Goal: Information Seeking & Learning: Learn about a topic

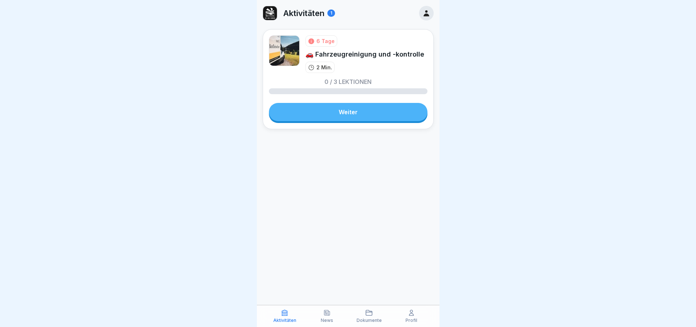
click at [339, 109] on link "Weiter" at bounding box center [348, 112] width 159 height 18
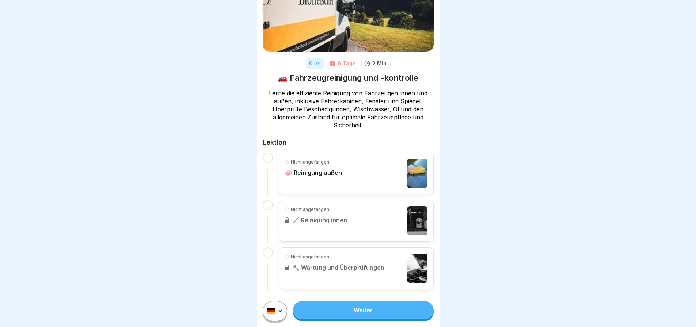
scroll to position [5, 0]
click at [329, 169] on p "🧼 Reinigung außen" at bounding box center [313, 172] width 57 height 7
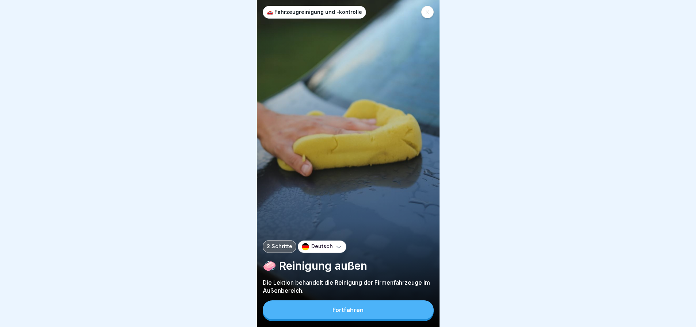
scroll to position [5, 0]
click at [345, 315] on button "Fortfahren" at bounding box center [348, 310] width 171 height 19
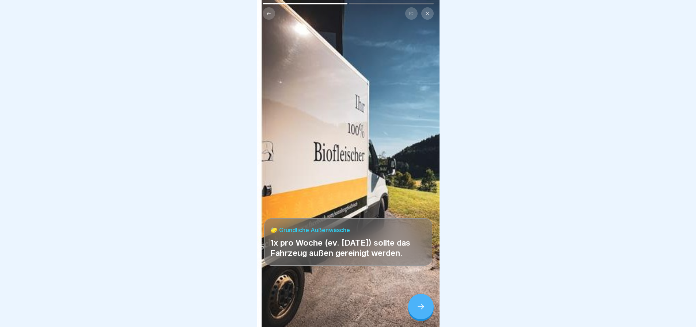
click at [420, 306] on icon at bounding box center [421, 307] width 9 height 9
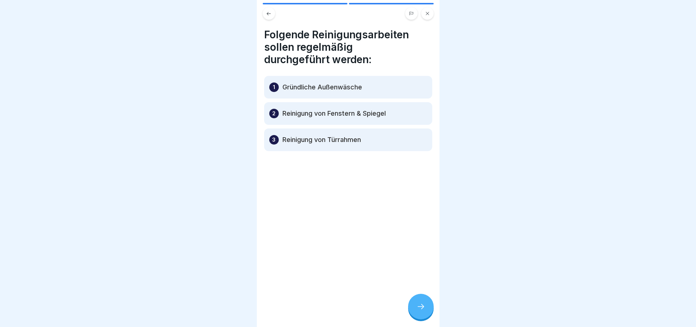
click at [420, 306] on icon at bounding box center [421, 307] width 9 height 9
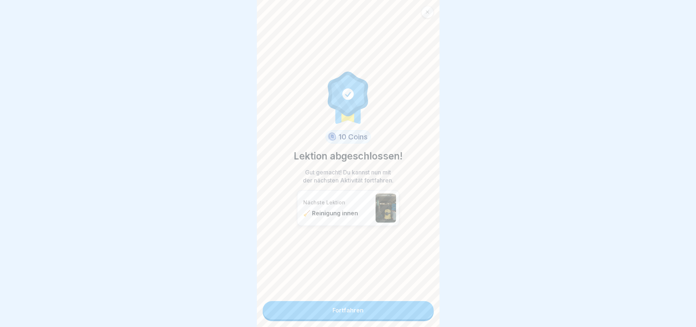
click at [420, 306] on link "Fortfahren" at bounding box center [348, 311] width 171 height 18
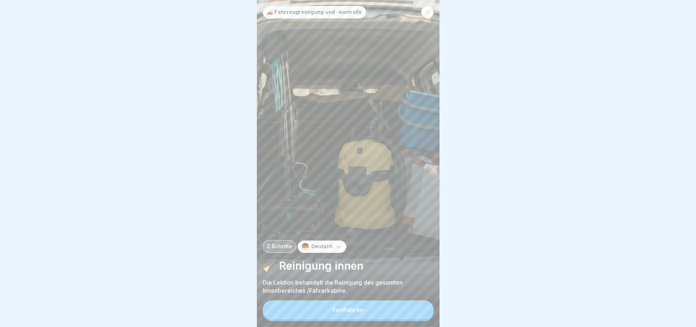
click at [394, 313] on button "Fortfahren" at bounding box center [348, 310] width 171 height 19
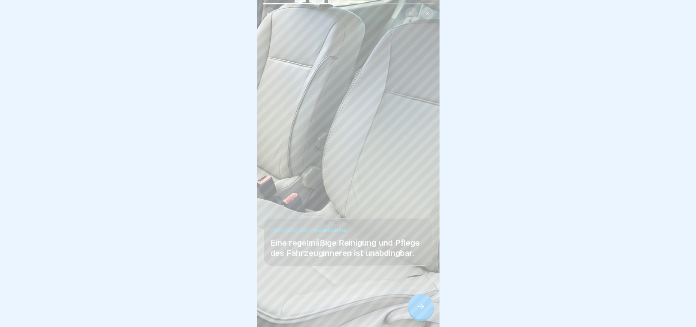
click at [419, 311] on icon at bounding box center [421, 307] width 9 height 9
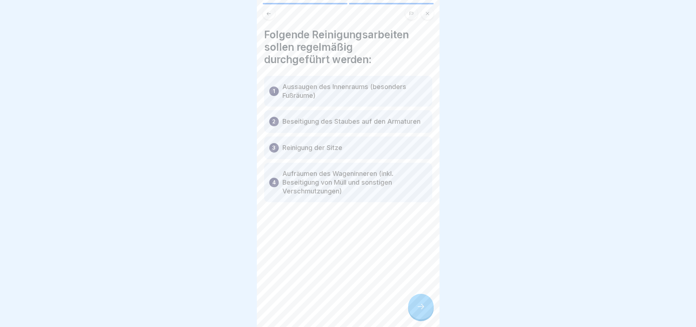
click at [419, 311] on icon at bounding box center [421, 307] width 9 height 9
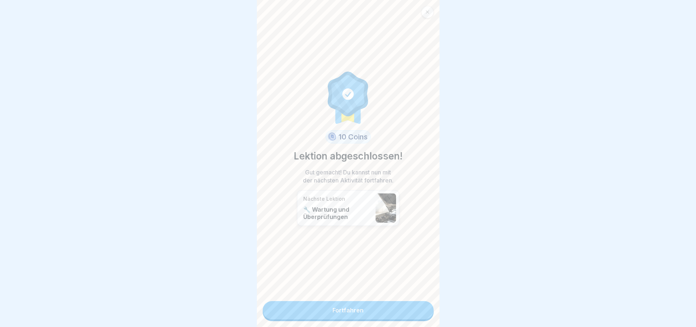
click at [418, 313] on link "Fortfahren" at bounding box center [348, 311] width 171 height 18
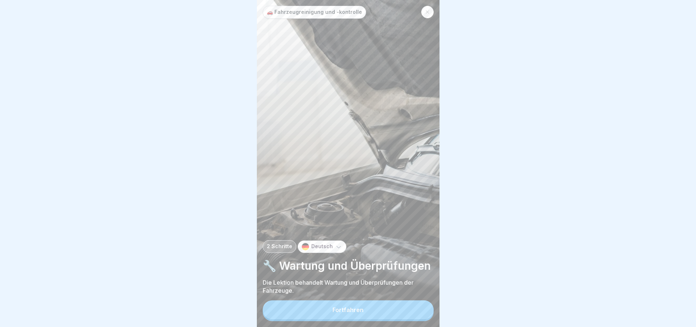
click at [387, 316] on button "Fortfahren" at bounding box center [348, 310] width 171 height 19
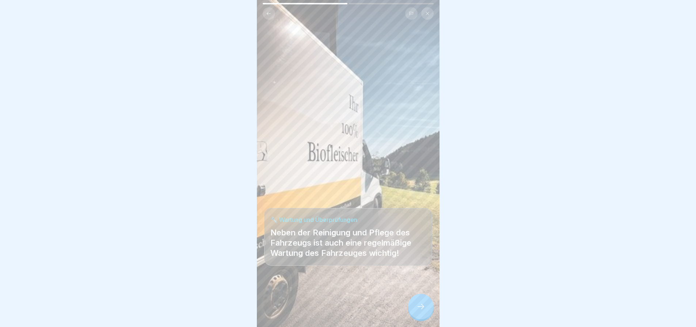
click at [419, 311] on icon at bounding box center [421, 307] width 9 height 9
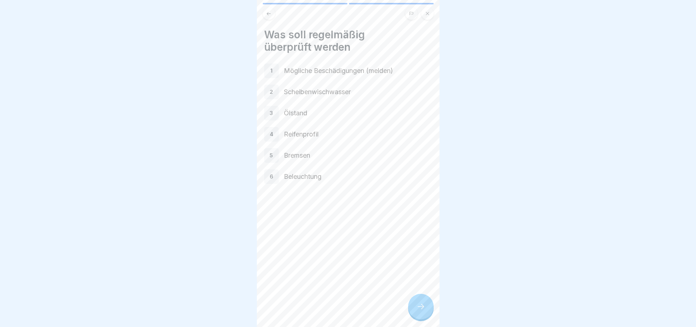
click at [419, 311] on icon at bounding box center [421, 307] width 9 height 9
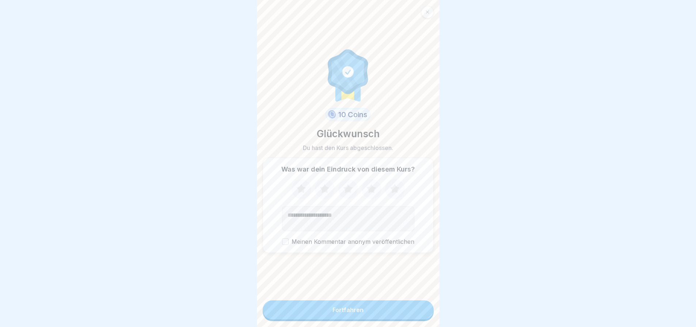
click at [402, 313] on button "Fortfahren" at bounding box center [348, 310] width 171 height 19
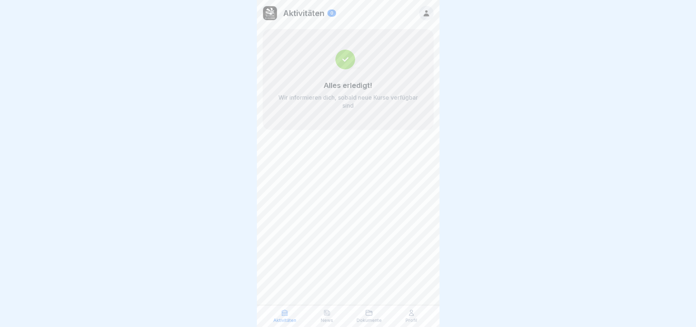
click at [501, 213] on div at bounding box center [348, 163] width 696 height 327
